Goal: Task Accomplishment & Management: Manage account settings

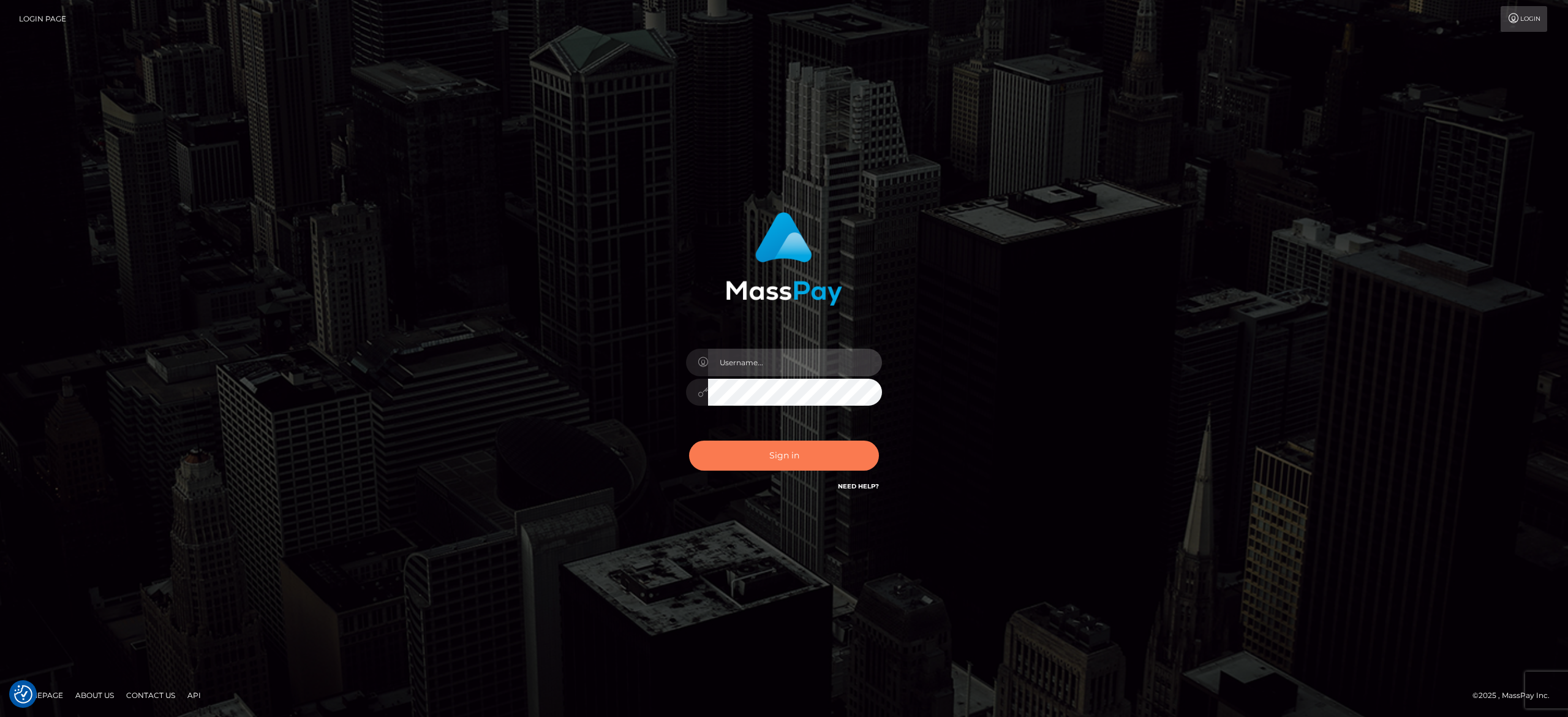
type input "[PERSON_NAME].[PERSON_NAME]"
click at [793, 463] on button "Sign in" at bounding box center [784, 456] width 190 height 30
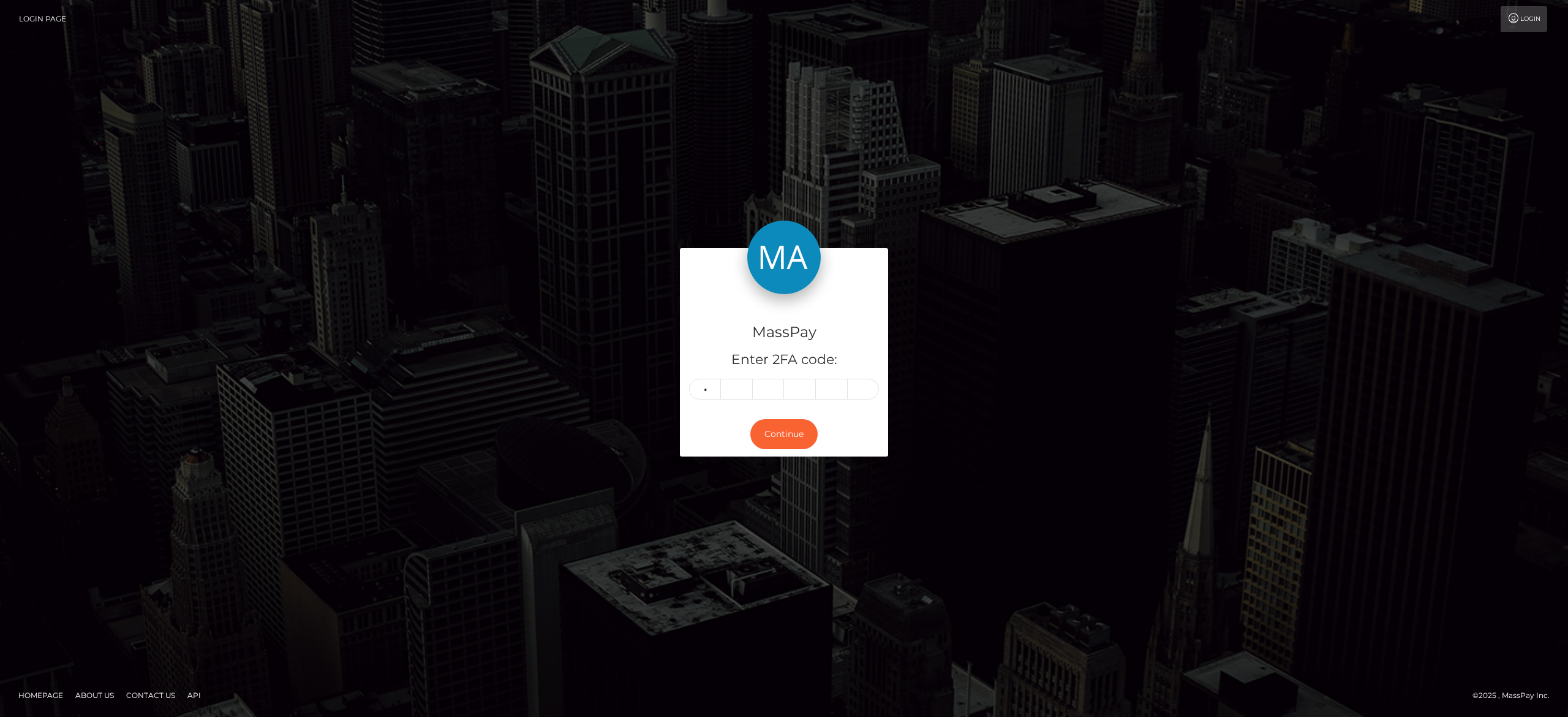
type input "2"
type input "8"
type input "2"
type input "5"
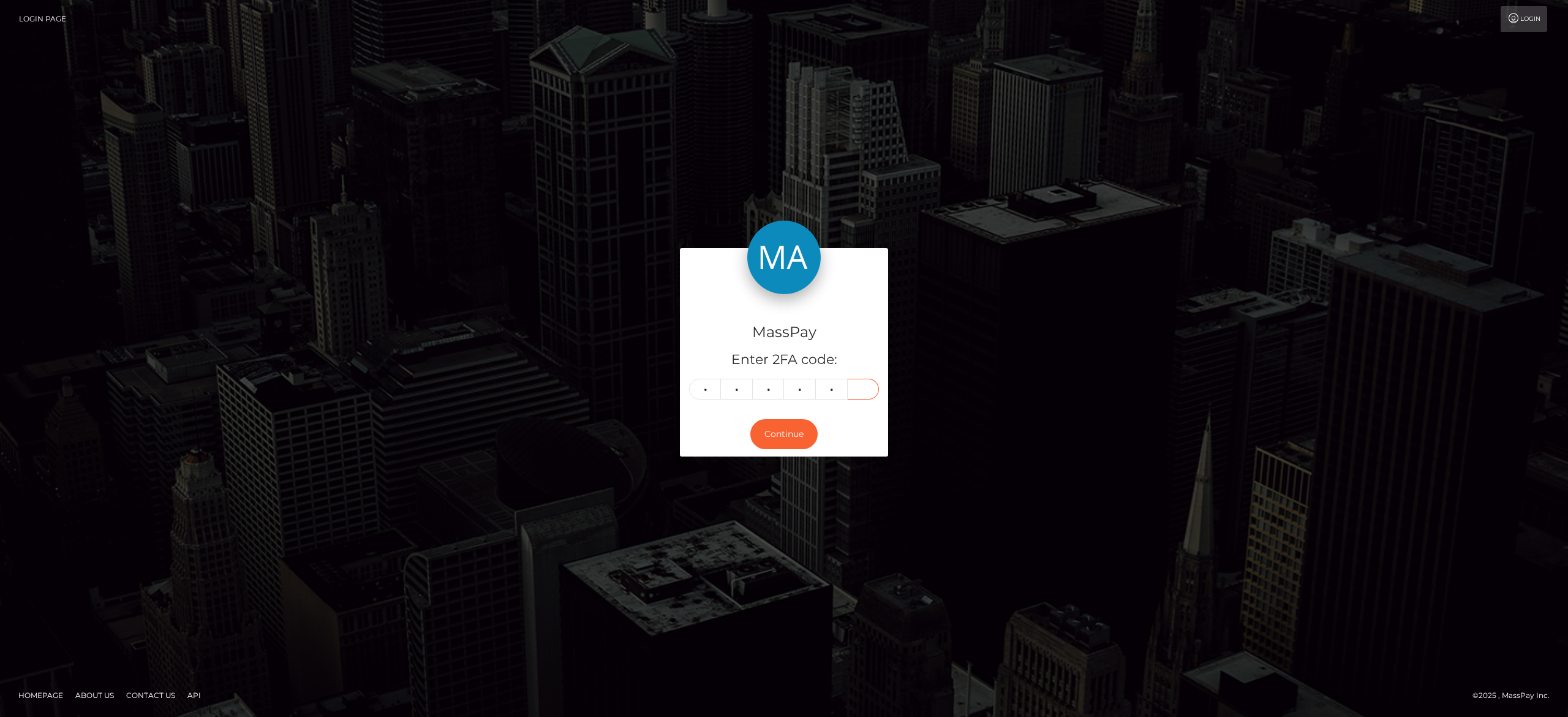
type input "9"
